Goal: Transaction & Acquisition: Purchase product/service

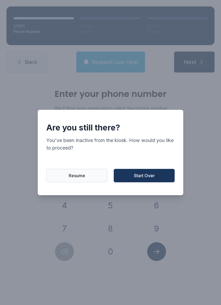
click at [127, 173] on button "Start Over" at bounding box center [143, 175] width 61 height 13
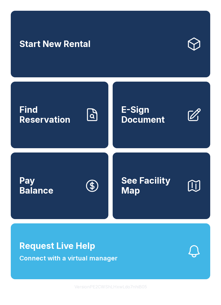
click at [57, 200] on link "Pay Balance" at bounding box center [59, 186] width 97 height 67
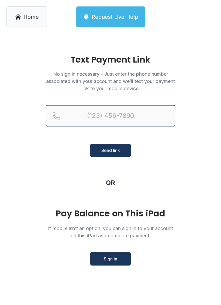
click at [147, 116] on input "Reservation phone number" at bounding box center [110, 116] width 129 height 22
type input "[PHONE_NUMBER]"
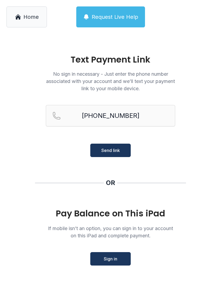
click at [118, 149] on span "Send link" at bounding box center [110, 150] width 19 height 6
click at [117, 150] on span "Send link" at bounding box center [110, 150] width 19 height 6
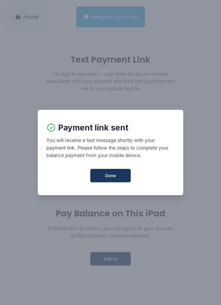
click at [113, 182] on button "Done" at bounding box center [110, 175] width 40 height 13
